Goal: Task Accomplishment & Management: Use online tool/utility

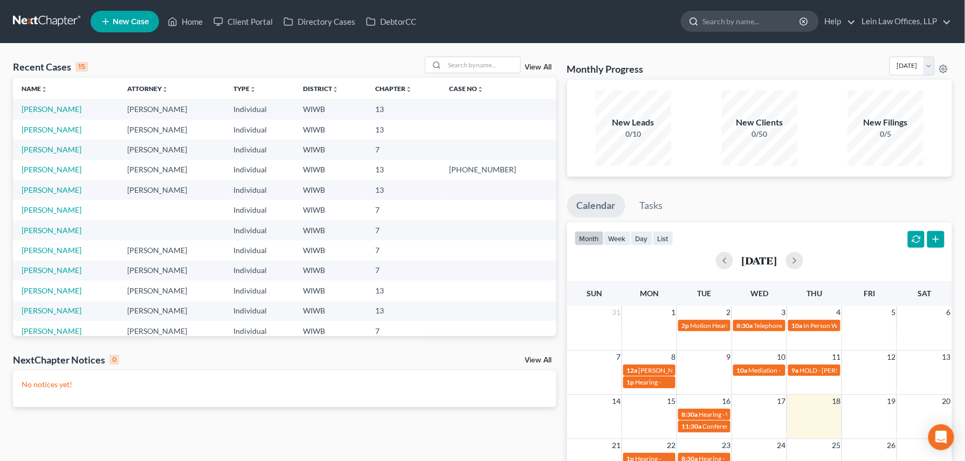
click at [710, 19] on input "search" at bounding box center [751, 21] width 99 height 20
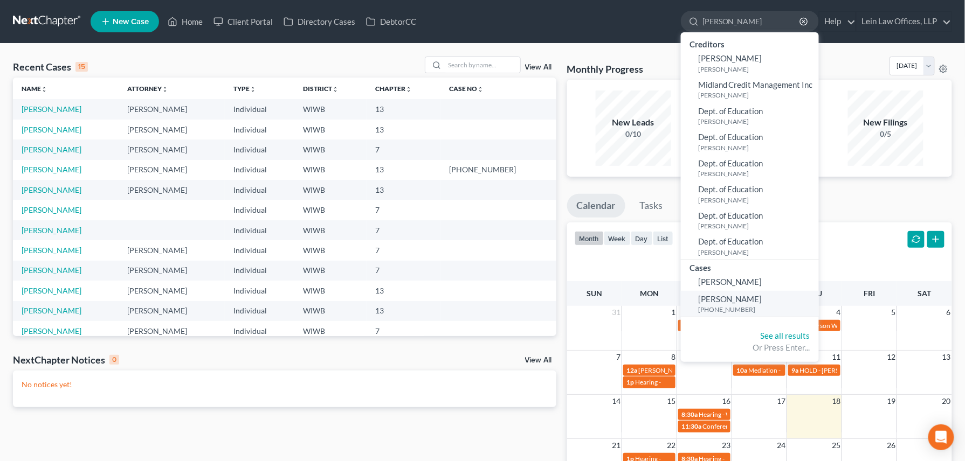
type input "[PERSON_NAME]"
click at [724, 298] on span "[PERSON_NAME]" at bounding box center [730, 299] width 64 height 10
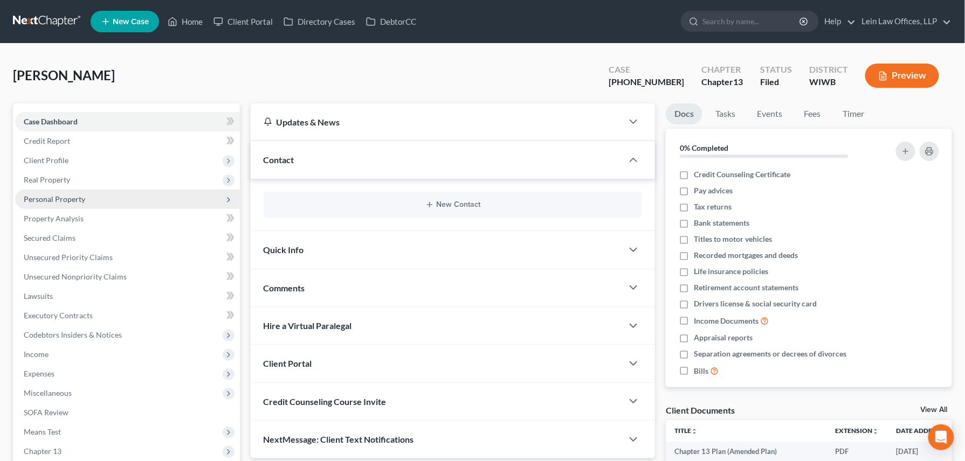
click at [71, 199] on span "Personal Property" at bounding box center [54, 199] width 61 height 9
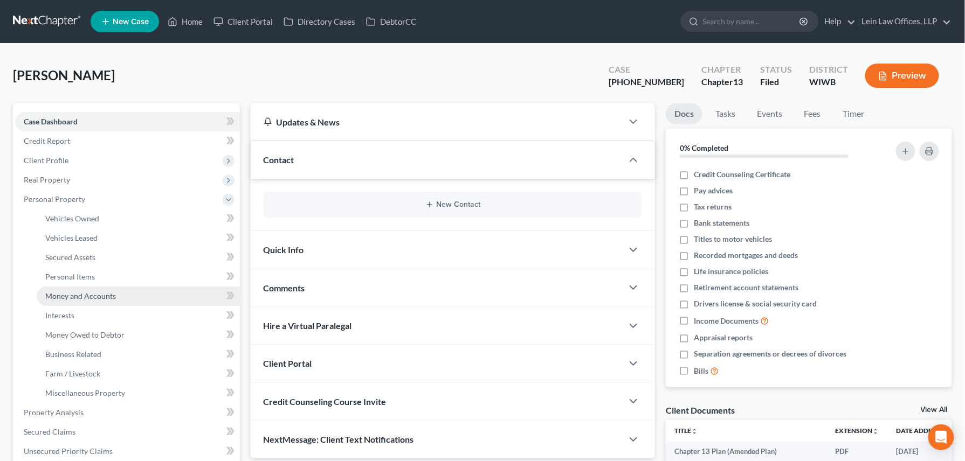
click at [102, 296] on span "Money and Accounts" at bounding box center [80, 296] width 71 height 9
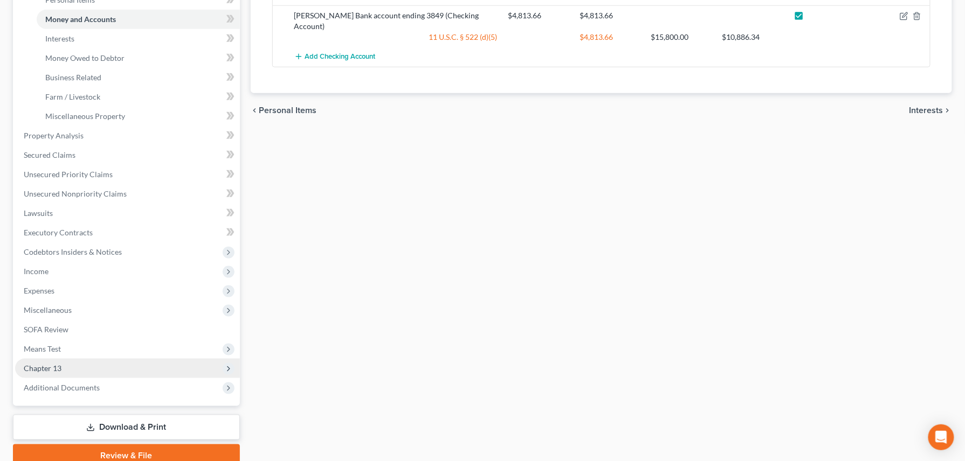
scroll to position [287, 0]
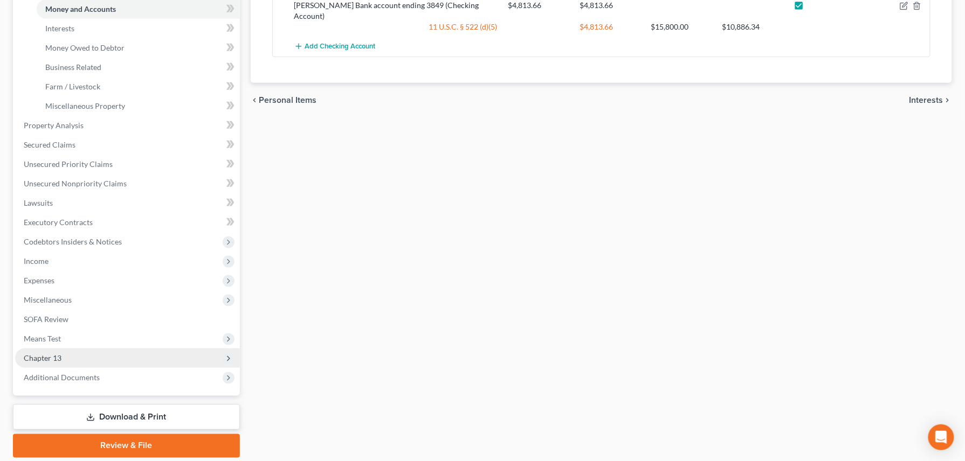
click at [57, 357] on span "Chapter 13" at bounding box center [43, 358] width 38 height 9
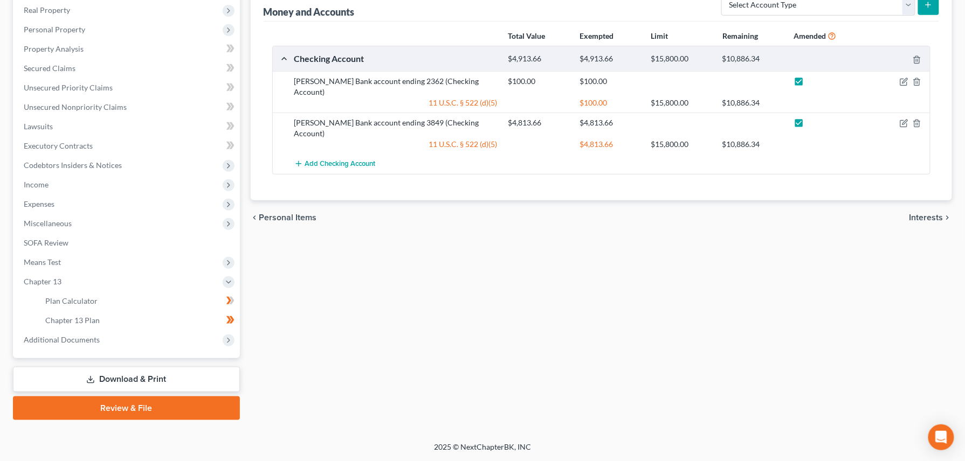
scroll to position [169, 0]
click at [93, 320] on span "Chapter 13 Plan" at bounding box center [72, 320] width 54 height 9
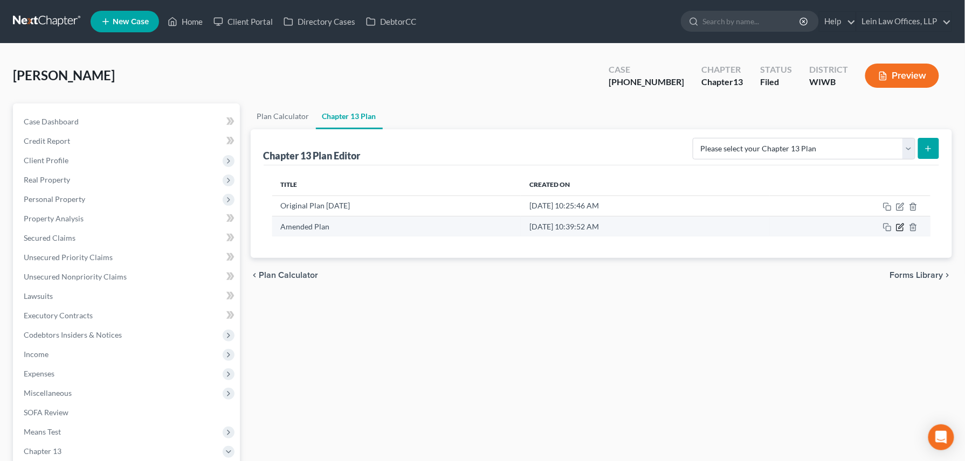
click at [901, 231] on icon "button" at bounding box center [899, 228] width 6 height 6
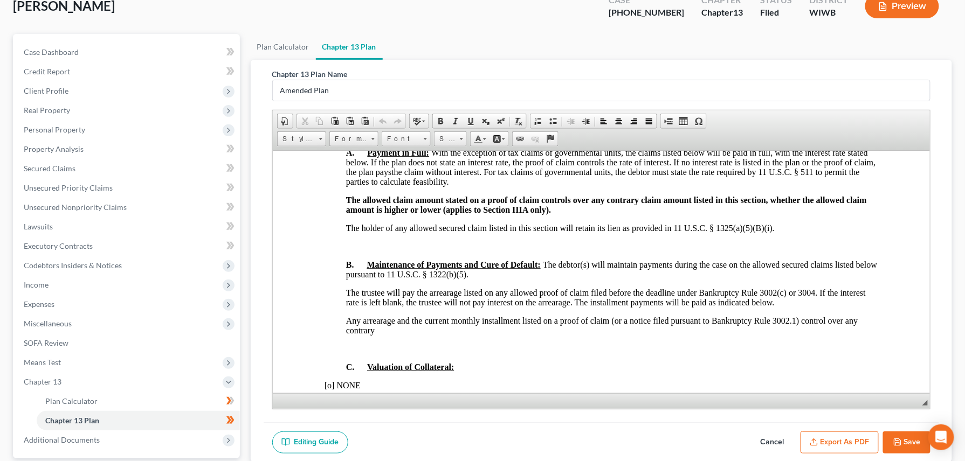
scroll to position [169, 0]
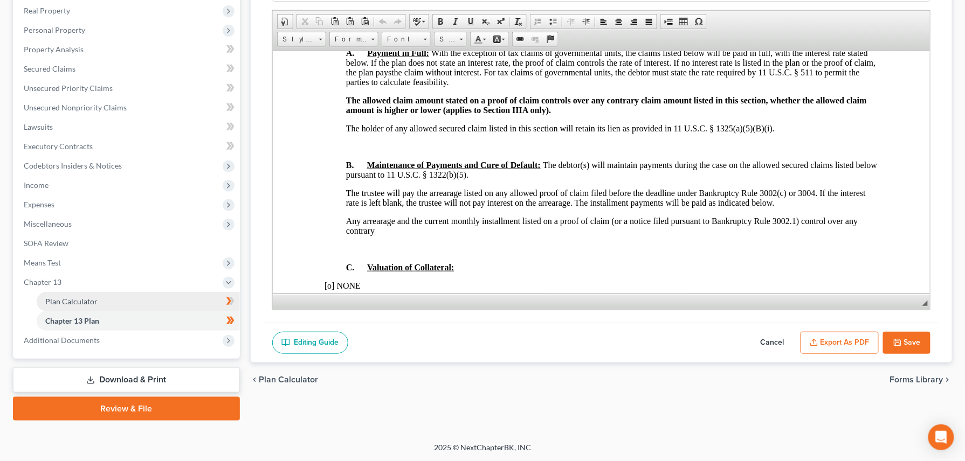
click at [89, 300] on span "Plan Calculator" at bounding box center [71, 301] width 52 height 9
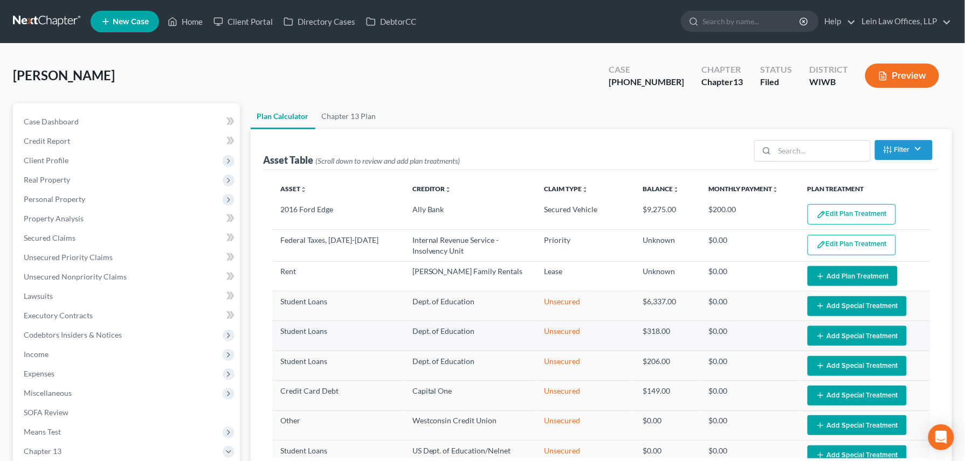
select select "49"
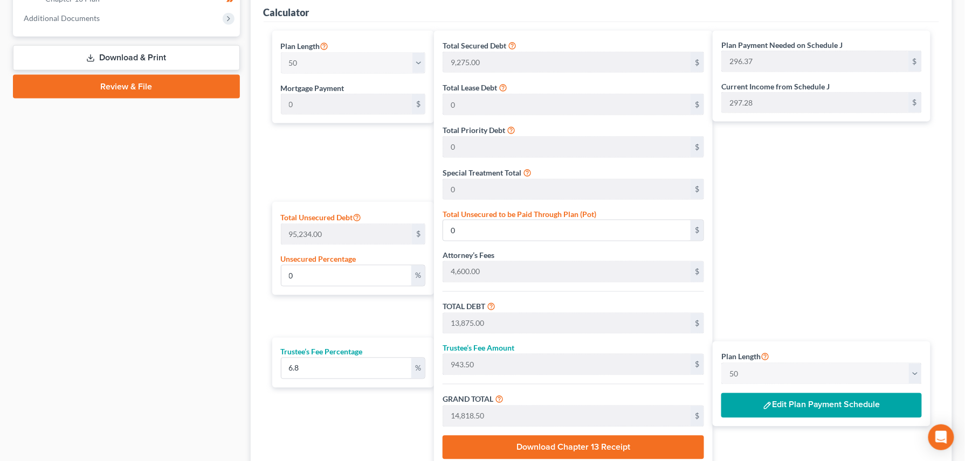
scroll to position [532, 0]
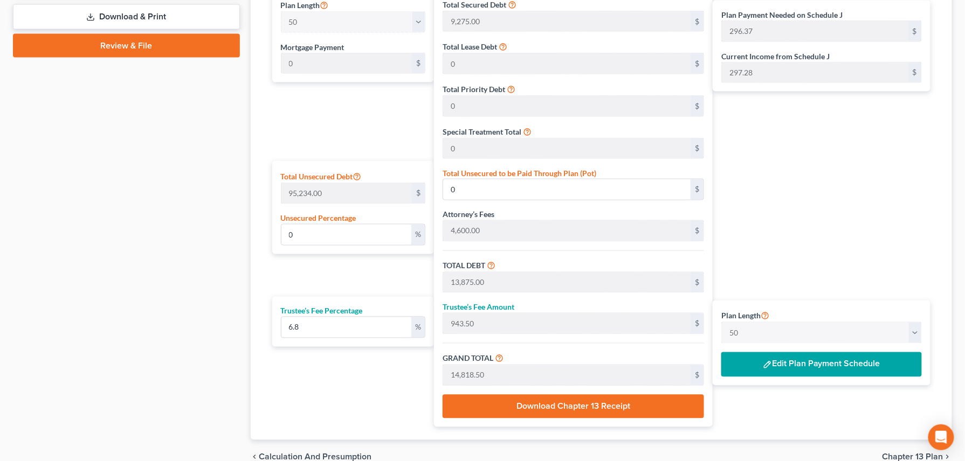
click at [800, 365] on button "Edit Plan Payment Schedule" at bounding box center [821, 364] width 200 height 25
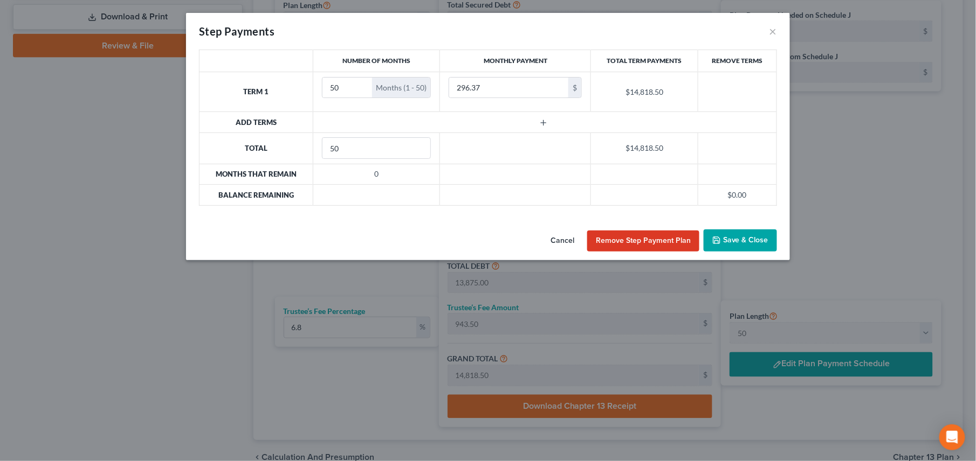
click at [561, 240] on button "Cancel" at bounding box center [562, 242] width 41 height 22
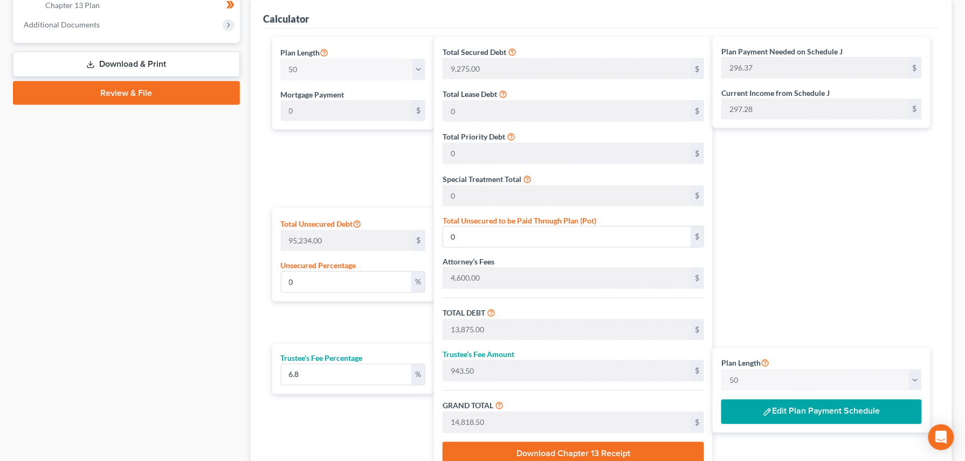
scroll to position [460, 0]
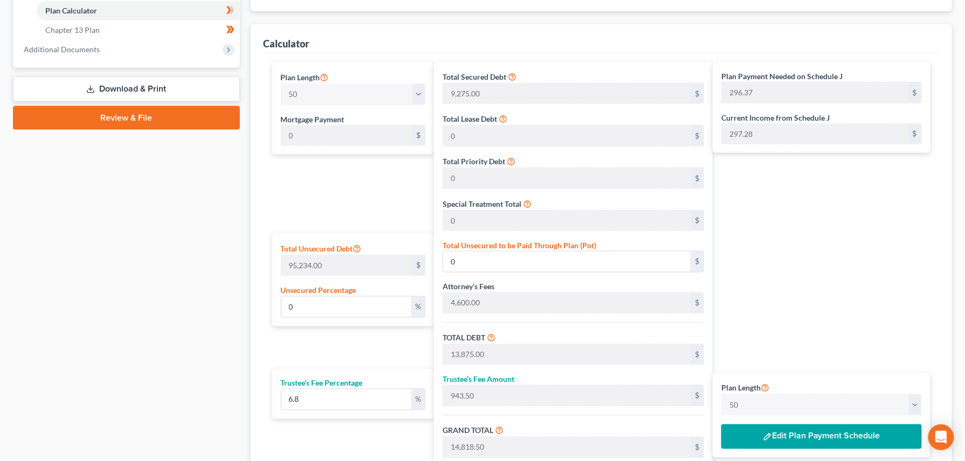
click at [800, 440] on button "Edit Plan Payment Schedule" at bounding box center [821, 437] width 200 height 25
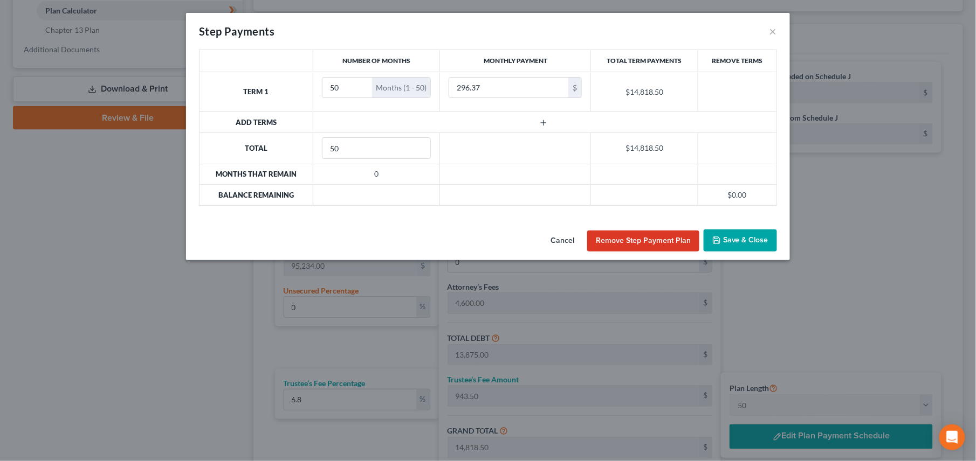
click at [565, 244] on button "Cancel" at bounding box center [562, 242] width 41 height 22
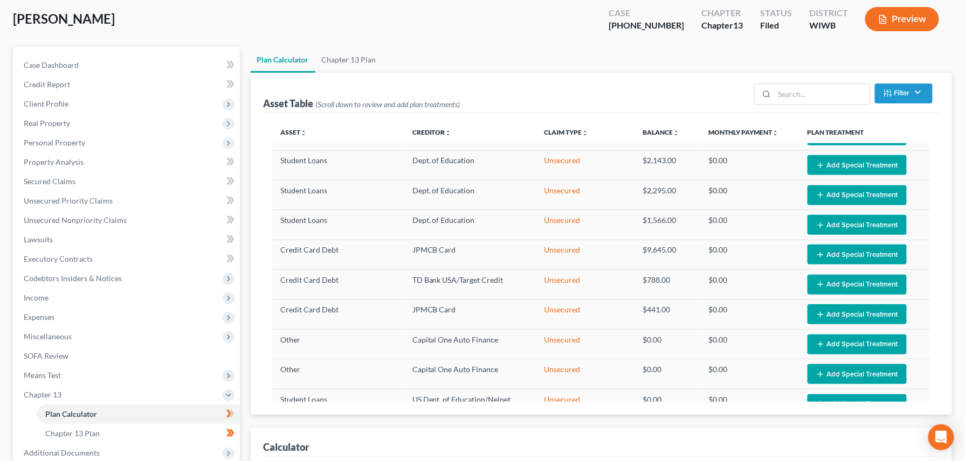
scroll to position [0, 0]
